Goal: Communication & Community: Answer question/provide support

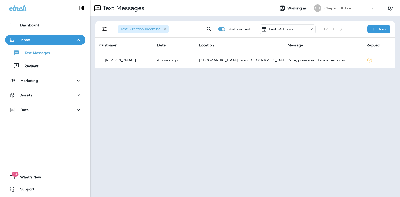
click at [312, 29] on icon at bounding box center [311, 29] width 3 height 2
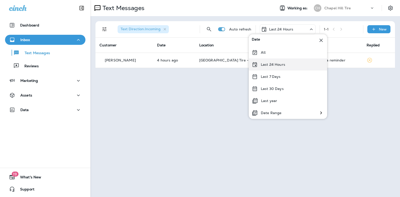
click at [291, 66] on div "Last 24 Hours" at bounding box center [288, 64] width 78 height 12
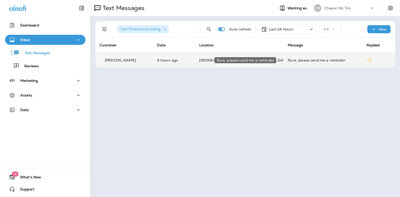
click at [304, 59] on div "ẞure, please send me a reminder" at bounding box center [323, 60] width 71 height 4
click at [304, 59] on div at bounding box center [336, 37] width 166 height 67
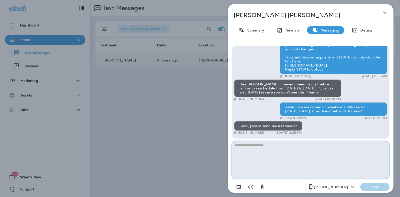
click at [249, 147] on textarea at bounding box center [311, 160] width 158 height 38
type textarea "**********"
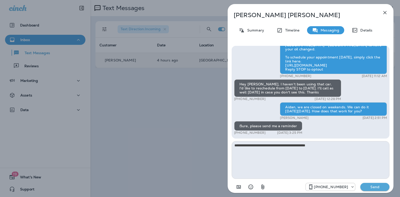
click at [369, 186] on p "Send" at bounding box center [375, 186] width 21 height 5
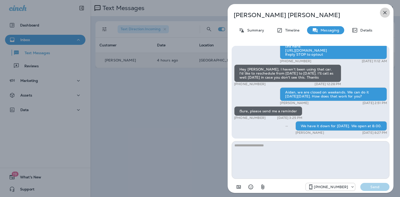
click at [387, 14] on icon "button" at bounding box center [385, 13] width 6 height 6
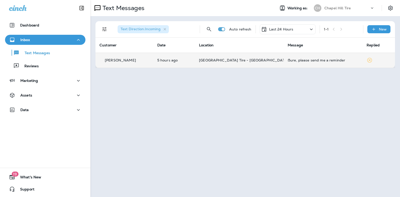
click at [312, 28] on icon at bounding box center [312, 29] width 6 height 6
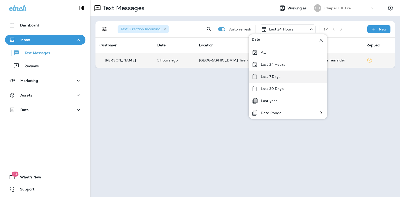
click at [283, 75] on div "Last 7 Days" at bounding box center [288, 76] width 78 height 12
